Goal: Task Accomplishment & Management: Complete application form

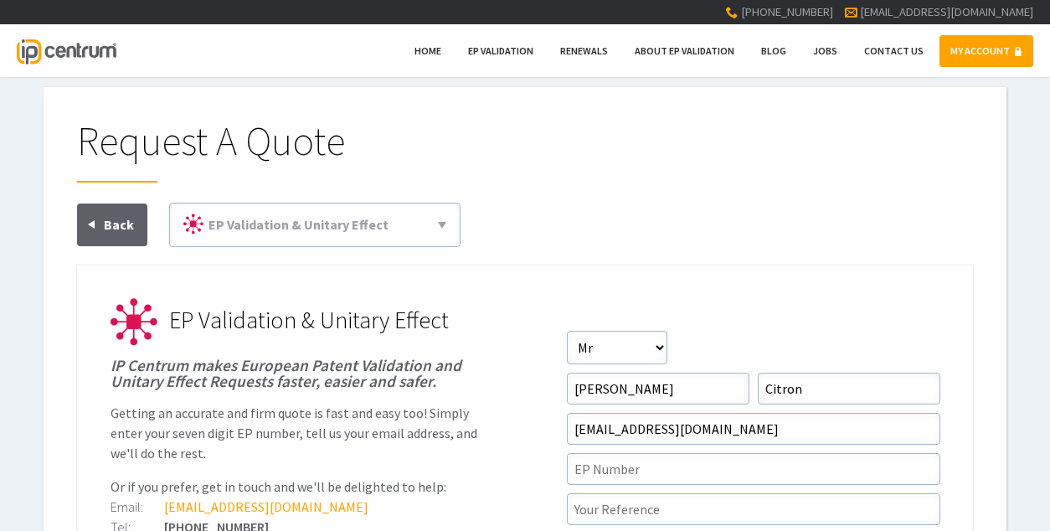
scroll to position [151, 0]
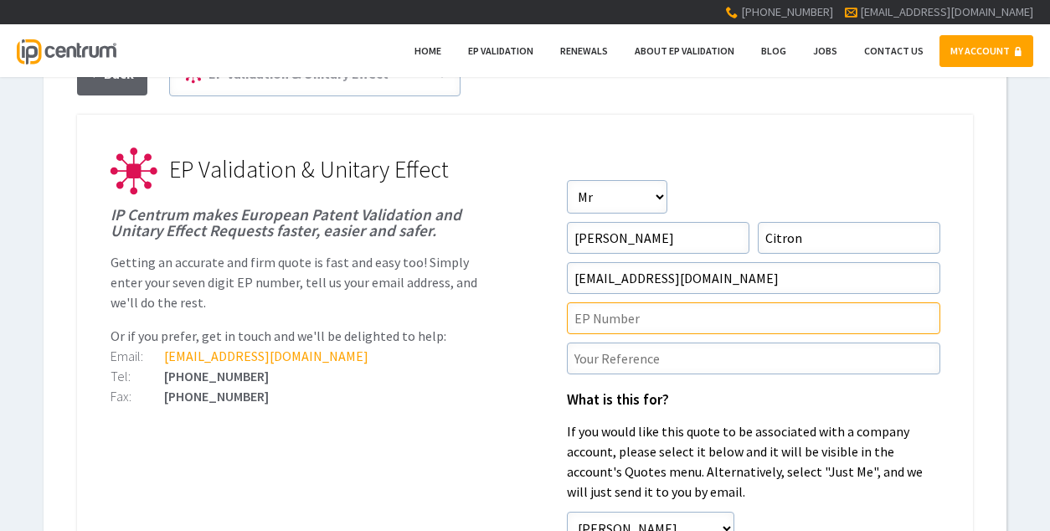
click at [647, 316] on input"] "text" at bounding box center [753, 318] width 373 height 32
type input"] "ep4392220"
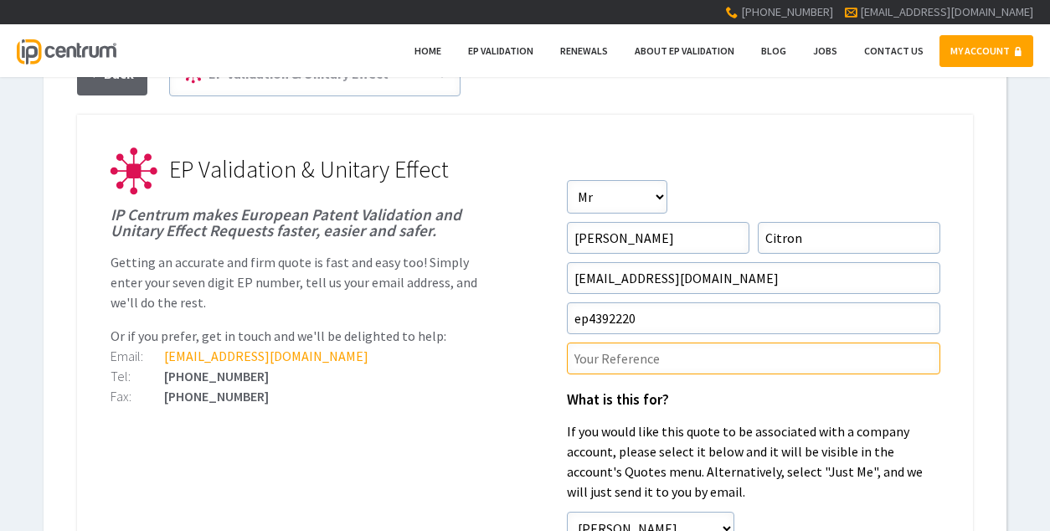
click at [646, 363] on input"] "text" at bounding box center [753, 358] width 373 height 32
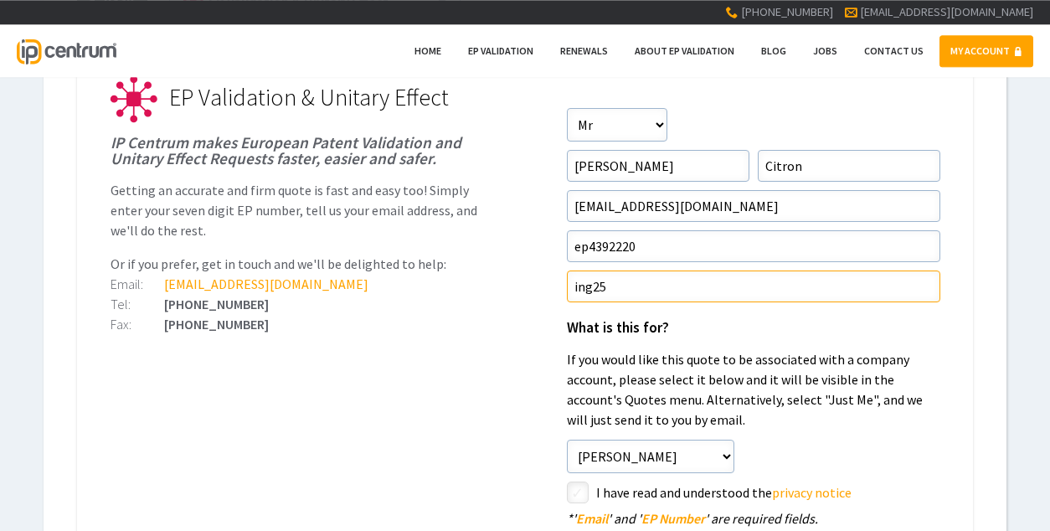
scroll to position [377, 0]
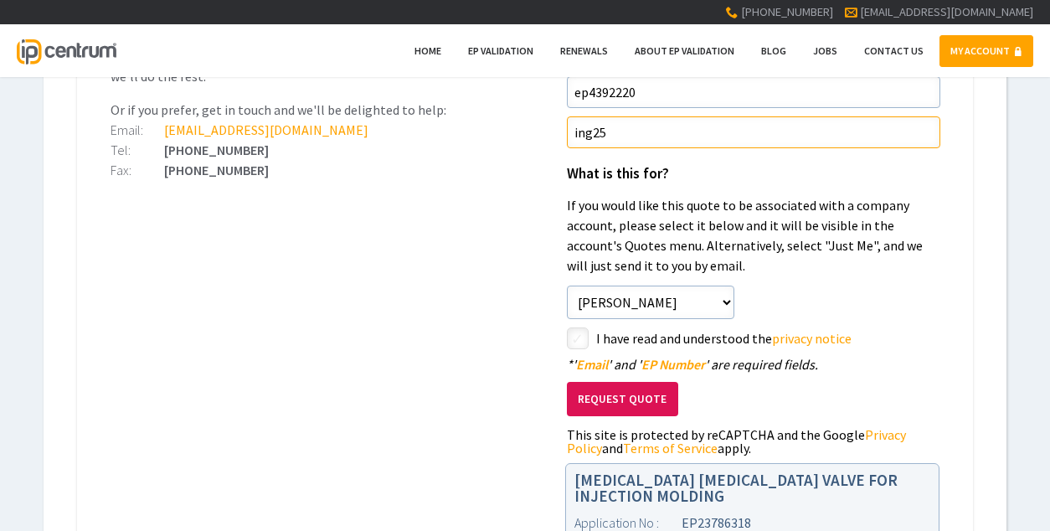
type input"] "ing25"
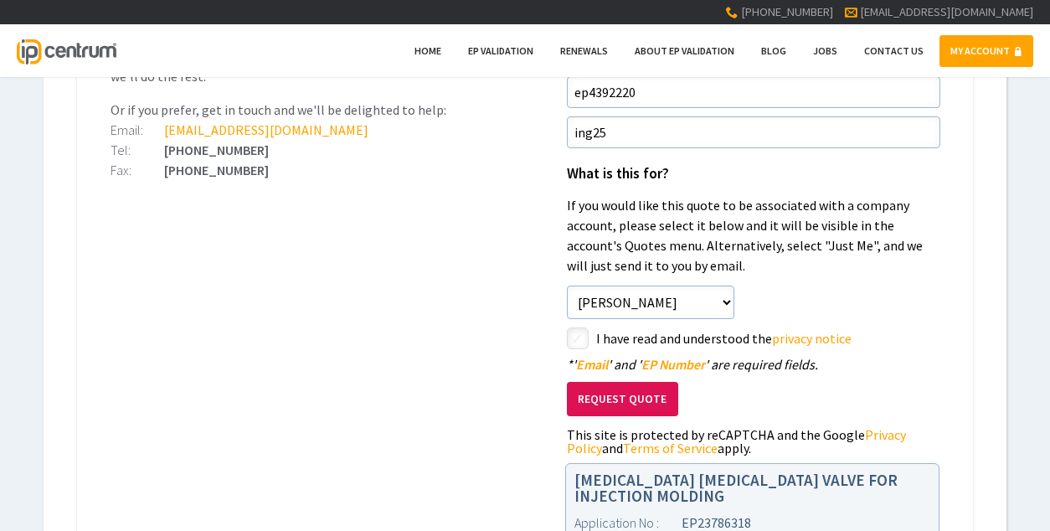
click at [576, 342] on input"] "checkbox" at bounding box center [580, 340] width 20 height 20
checkbox input"] "true"
click at [606, 378] on div "Request Quote This site is protected by reCAPTCHA and the Google Privacy Policy…" at bounding box center [753, 413] width 373 height 84
click at [610, 393] on button "Request Quote" at bounding box center [622, 399] width 111 height 34
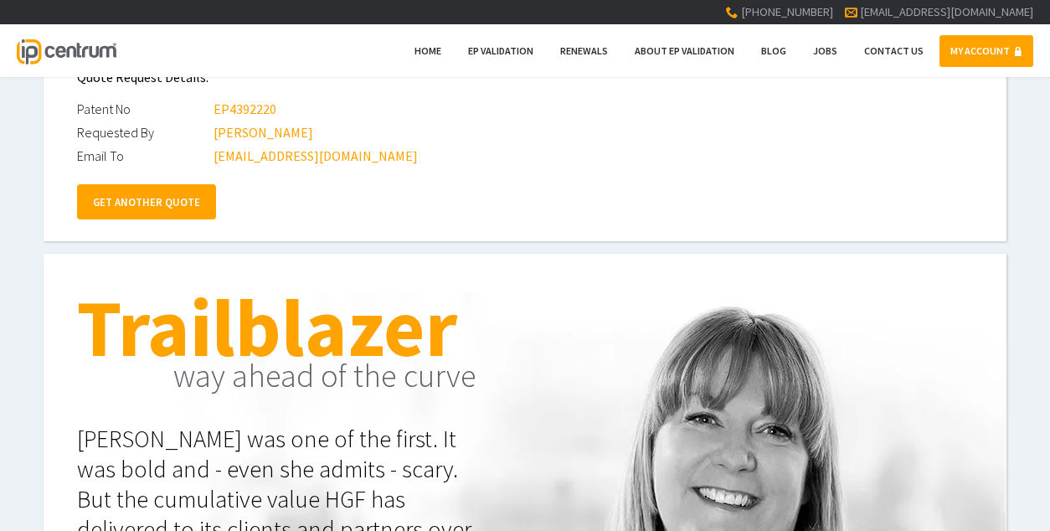
scroll to position [226, 0]
click at [133, 211] on link "GET ANOTHER QUOTE" at bounding box center [146, 201] width 139 height 35
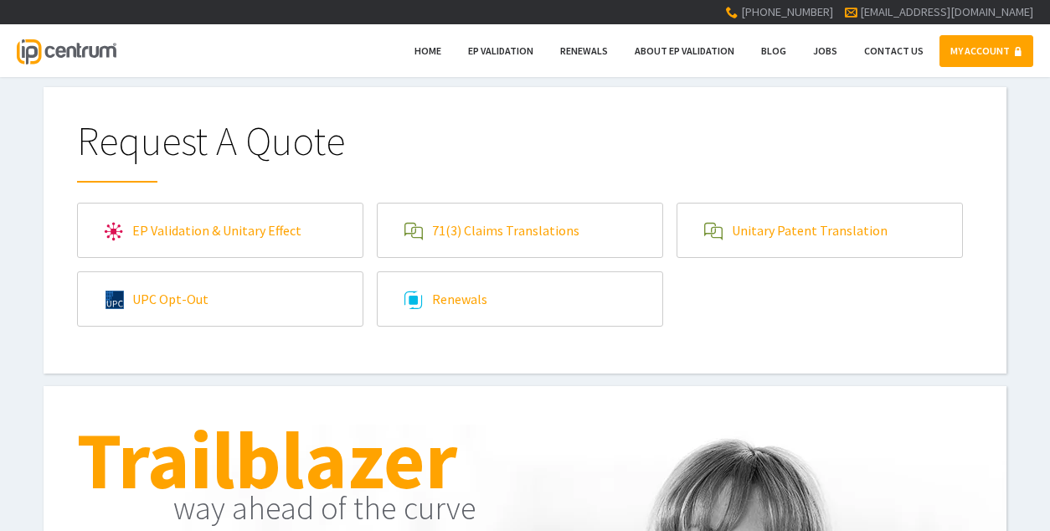
click at [269, 239] on link "EP Validation & Unitary Effect" at bounding box center [220, 230] width 285 height 54
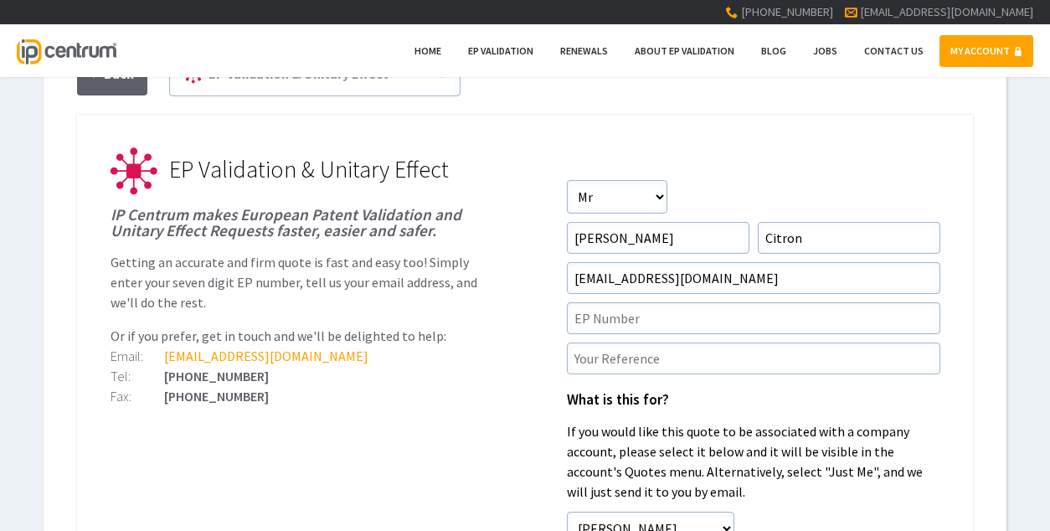
scroll to position [226, 0]
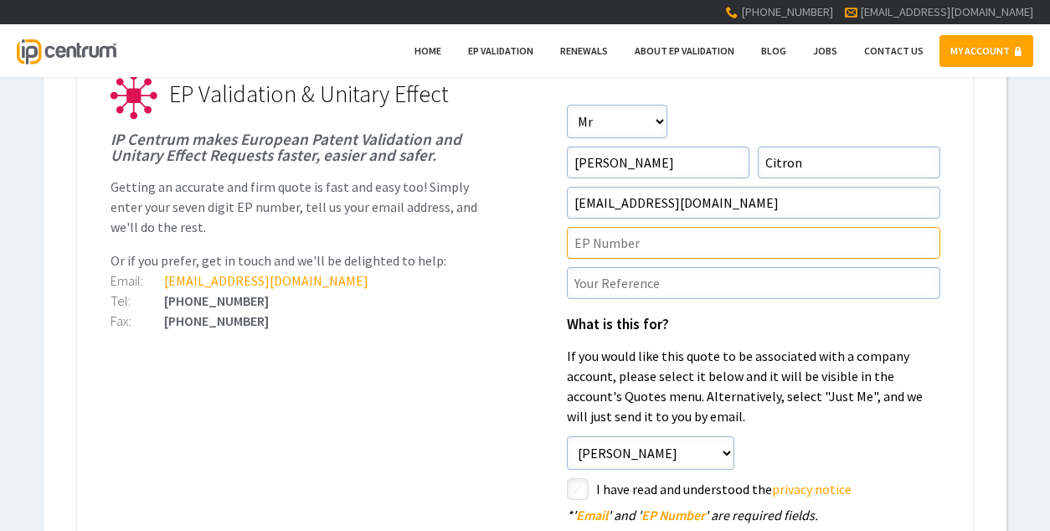
click at [640, 252] on input"] "text" at bounding box center [753, 243] width 373 height 32
type input"] "ep3717198"
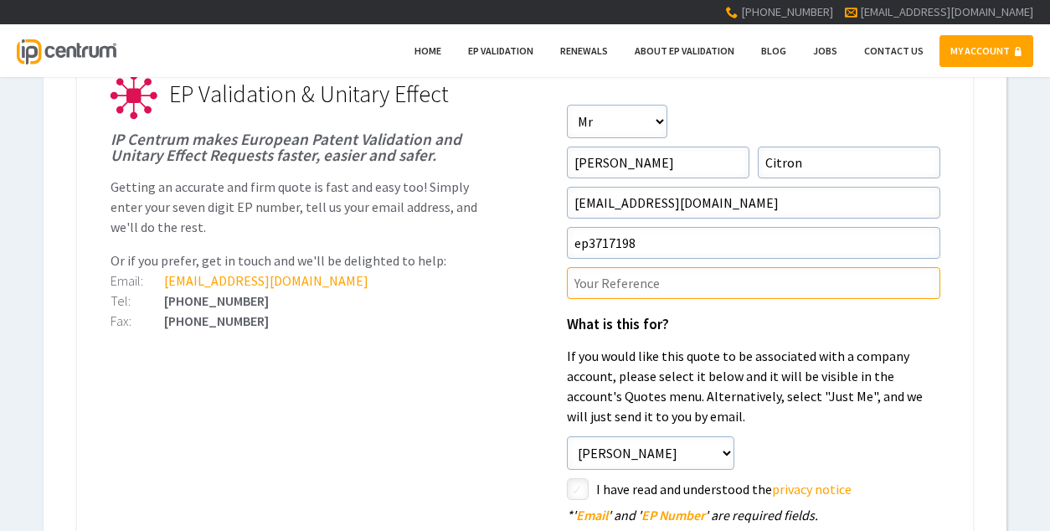
click at [651, 287] on input"] "text" at bounding box center [753, 283] width 373 height 32
type input"] "ing09"
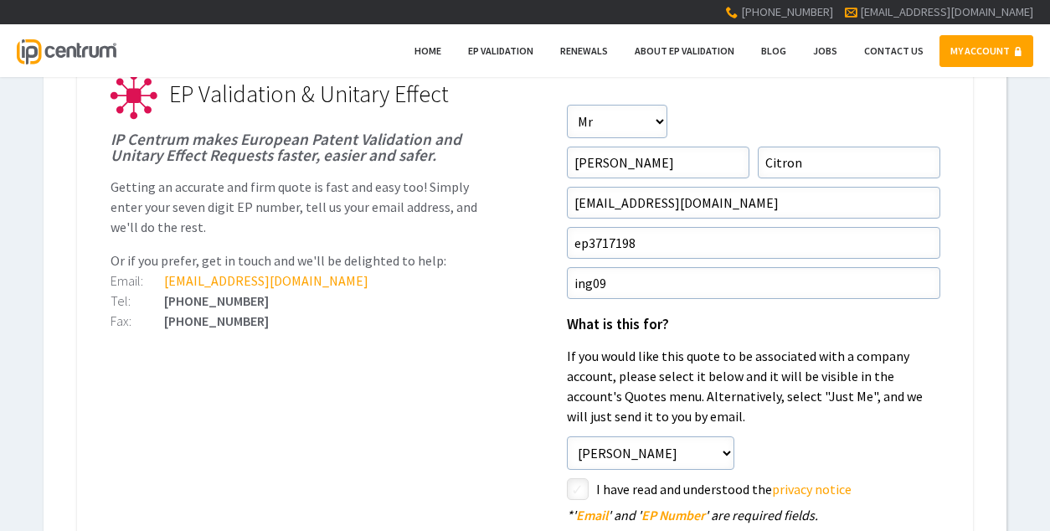
click at [577, 480] on input"] "checkbox" at bounding box center [580, 490] width 20 height 20
checkbox input"] "true"
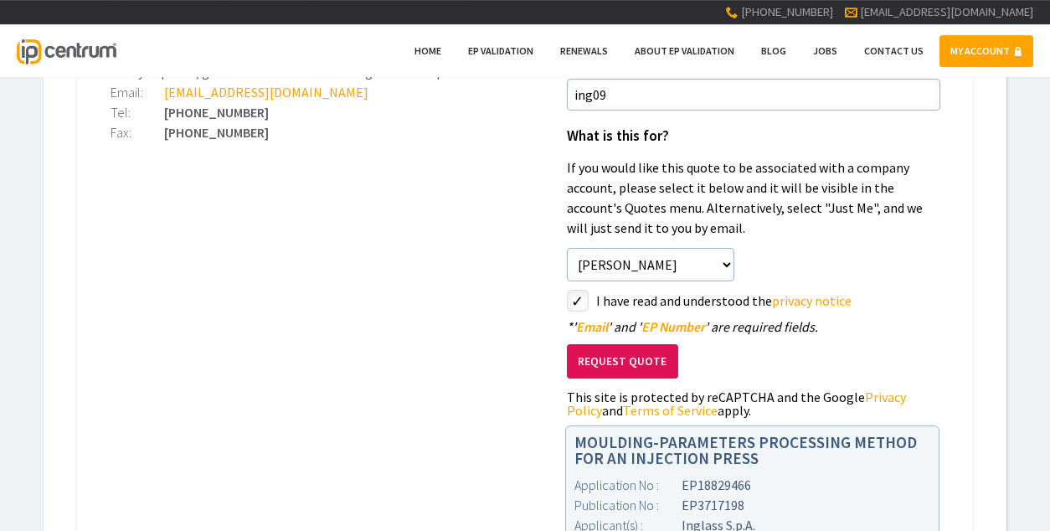
scroll to position [452, 0]
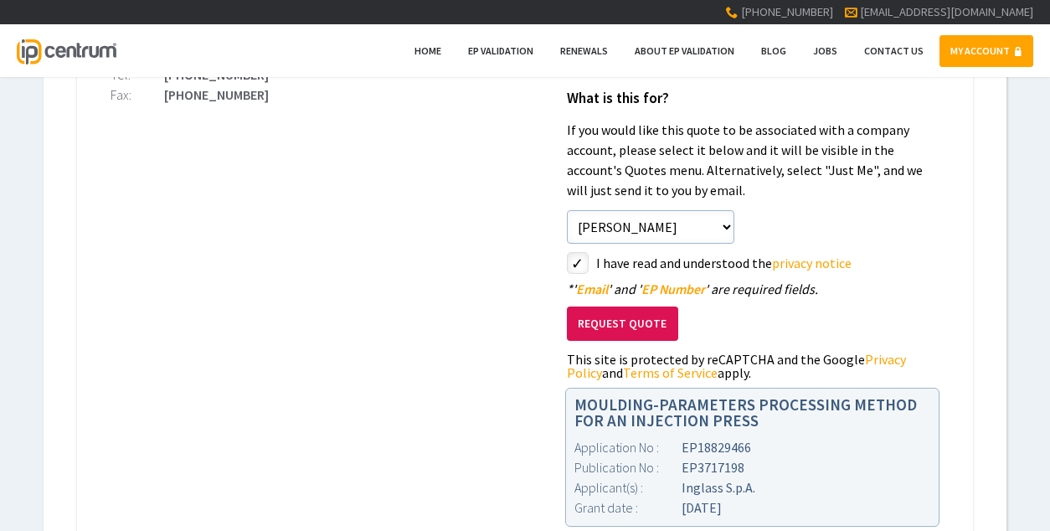
click at [612, 321] on button "Request Quote" at bounding box center [622, 323] width 111 height 34
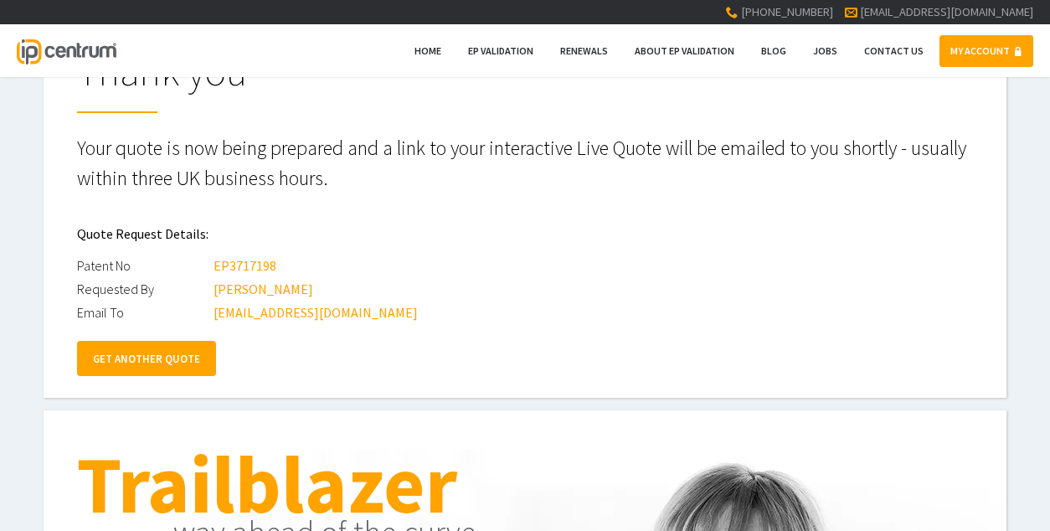
scroll to position [151, 0]
